Goal: Information Seeking & Learning: Learn about a topic

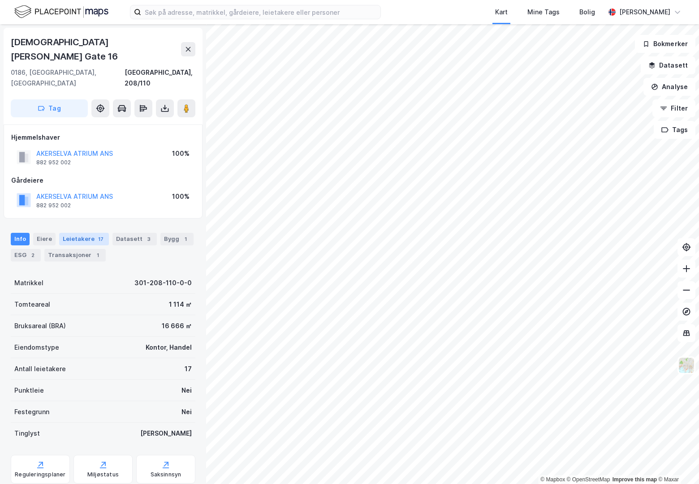
click at [86, 233] on div "Leietakere 17" at bounding box center [84, 239] width 50 height 13
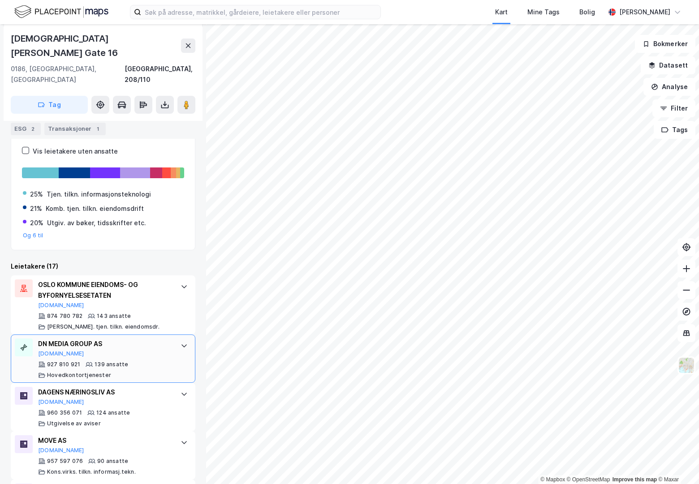
scroll to position [163, 0]
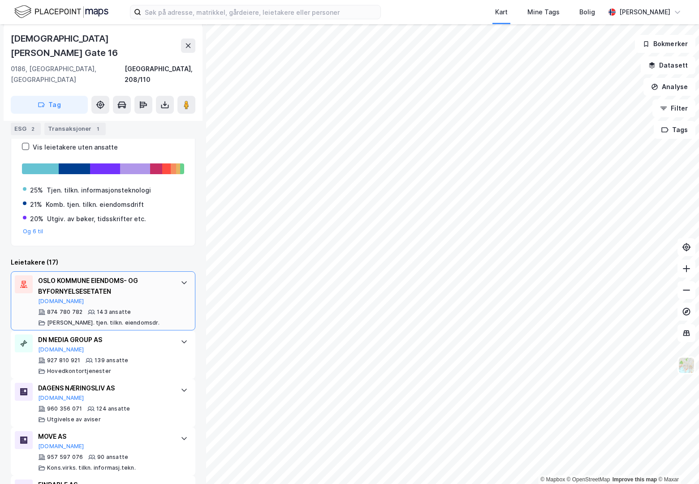
click at [121, 279] on div "OSLO KOMMUNE EIENDOMS- OG BYFORNYELSESETATEN [DOMAIN_NAME] 874 780 782 143 ansa…" at bounding box center [104, 300] width 133 height 51
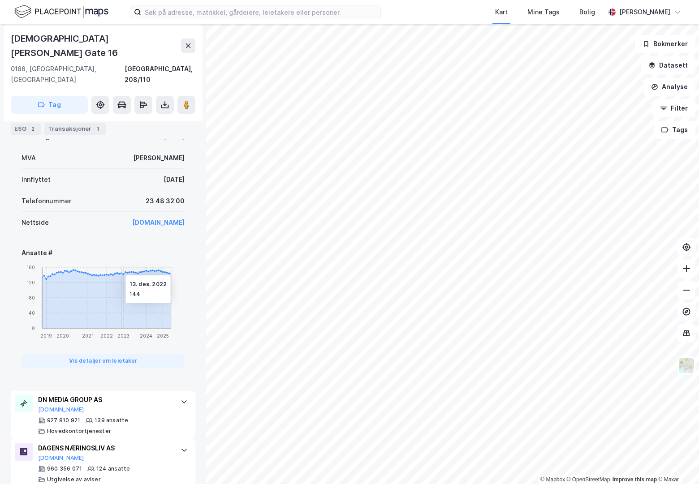
scroll to position [407, 0]
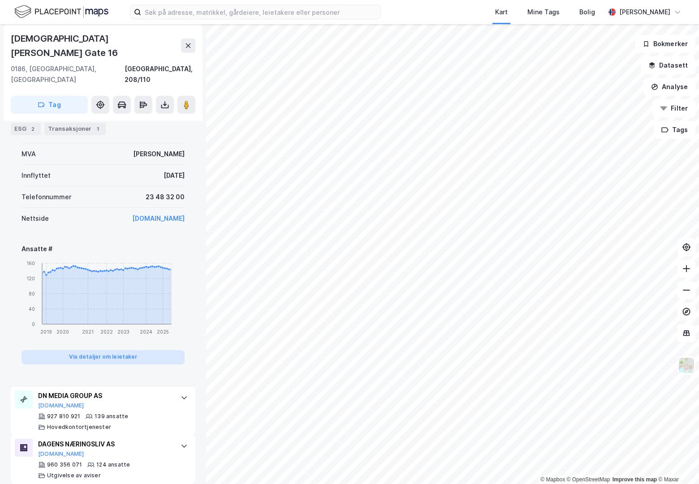
click at [115, 350] on button "Vis detaljer om leietaker" at bounding box center [102, 357] width 163 height 14
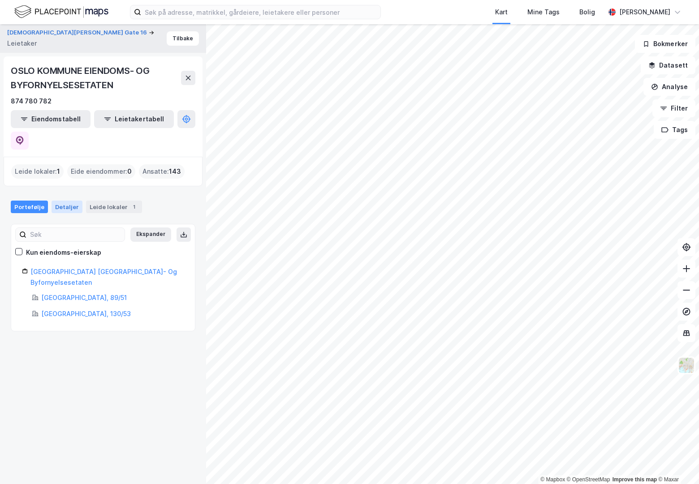
click at [75, 201] on div "Detaljer" at bounding box center [67, 207] width 31 height 13
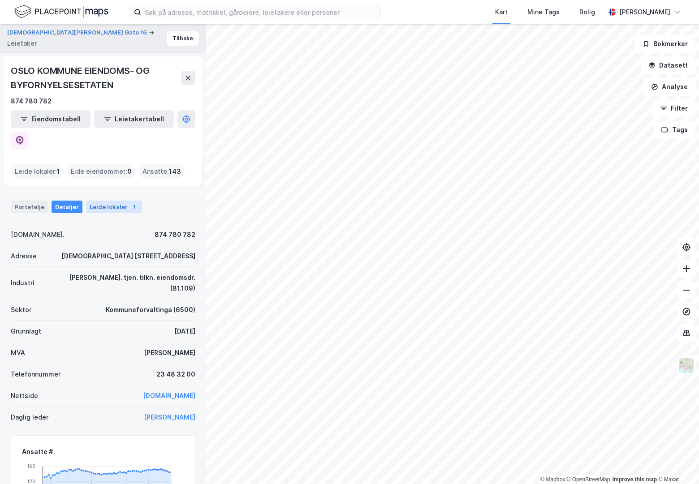
click at [99, 201] on div "Leide lokaler 1" at bounding box center [114, 207] width 56 height 13
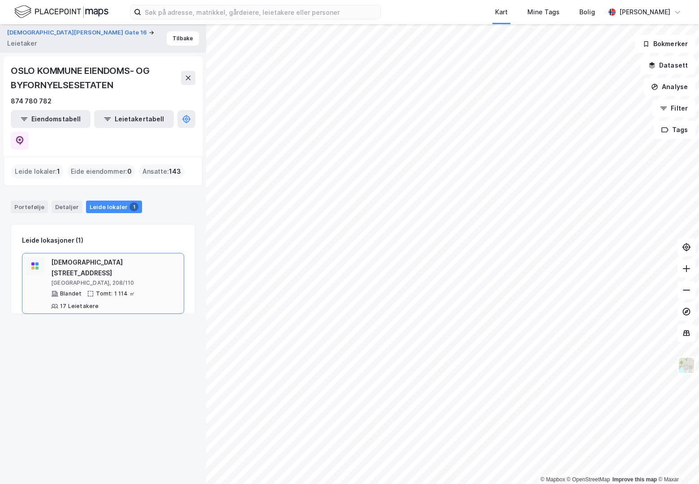
click at [80, 257] on div "[DEMOGRAPHIC_DATA] [STREET_ADDRESS]" at bounding box center [115, 267] width 129 height 21
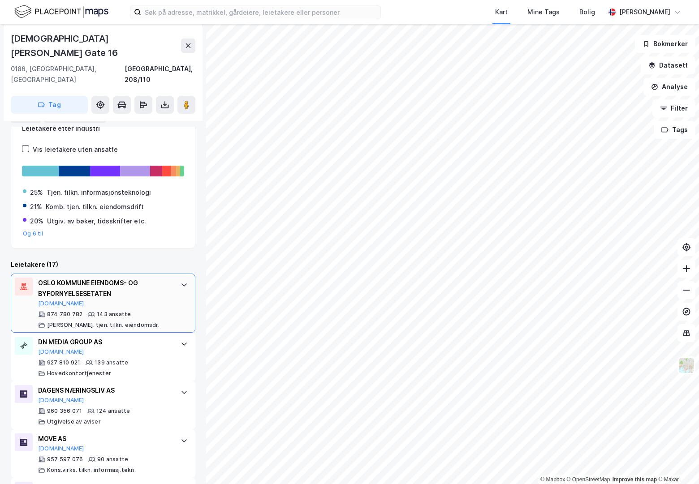
scroll to position [163, 0]
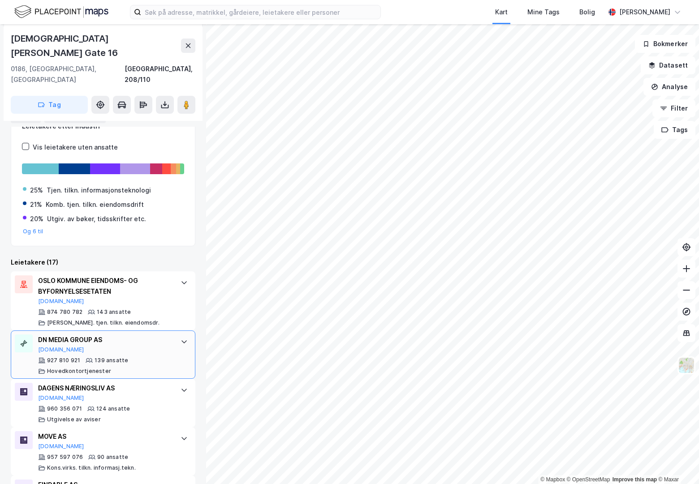
click at [181, 338] on icon at bounding box center [183, 341] width 7 height 7
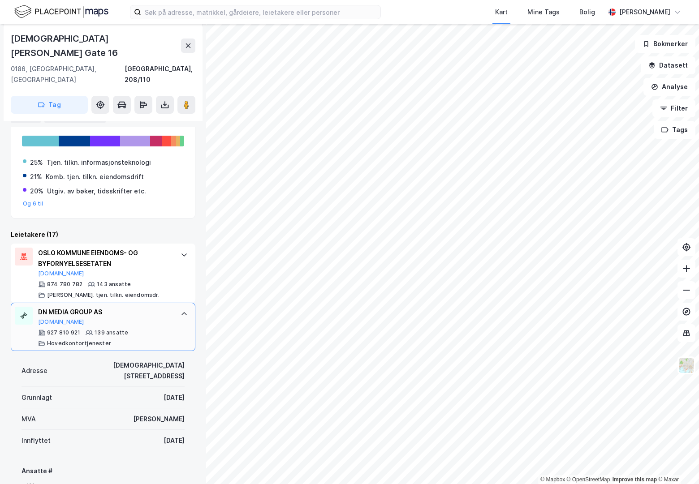
scroll to position [203, 0]
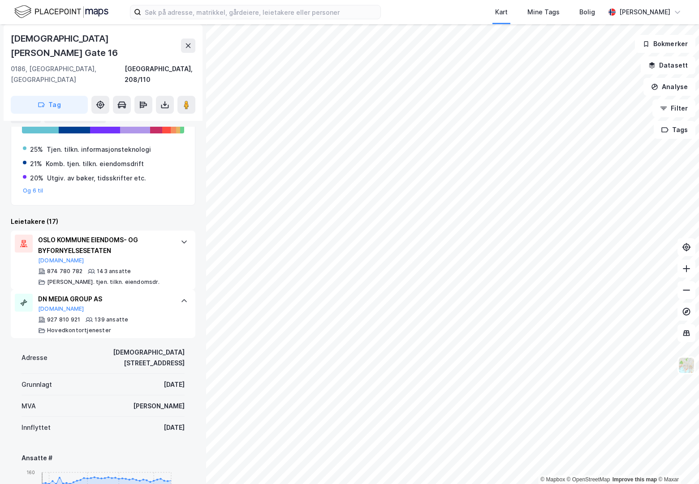
click at [181, 294] on div at bounding box center [184, 301] width 14 height 14
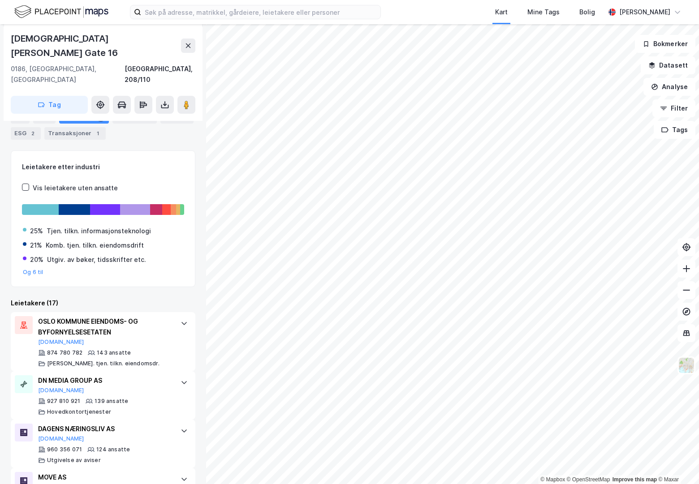
scroll to position [81, 0]
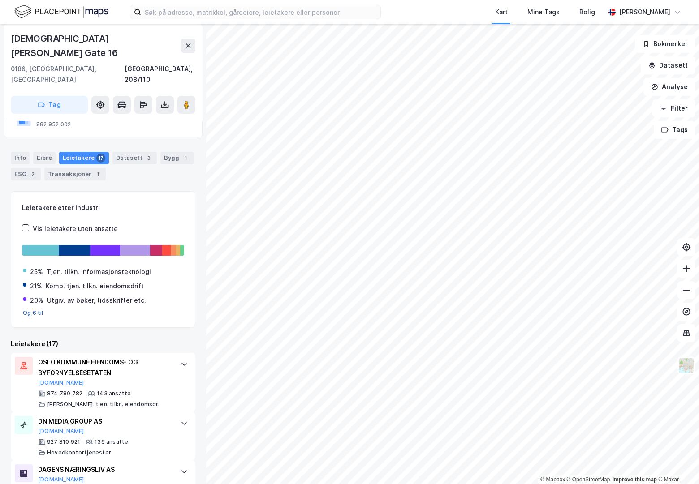
click at [40, 309] on button "Og 6 til" at bounding box center [33, 312] width 21 height 7
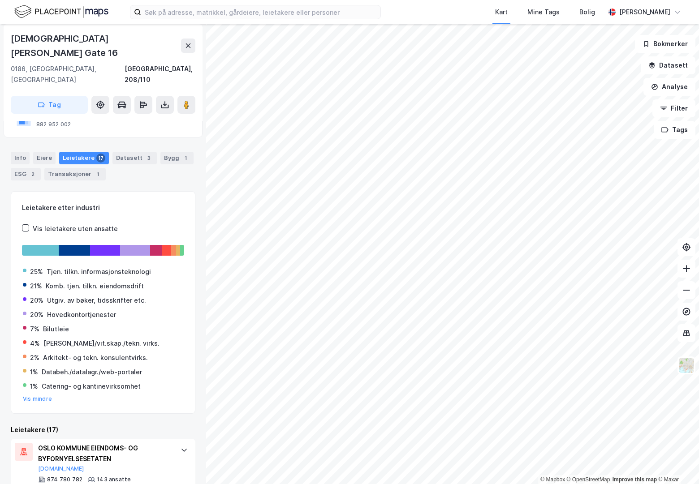
click at [133, 152] on div "Datasett 3" at bounding box center [134, 158] width 44 height 13
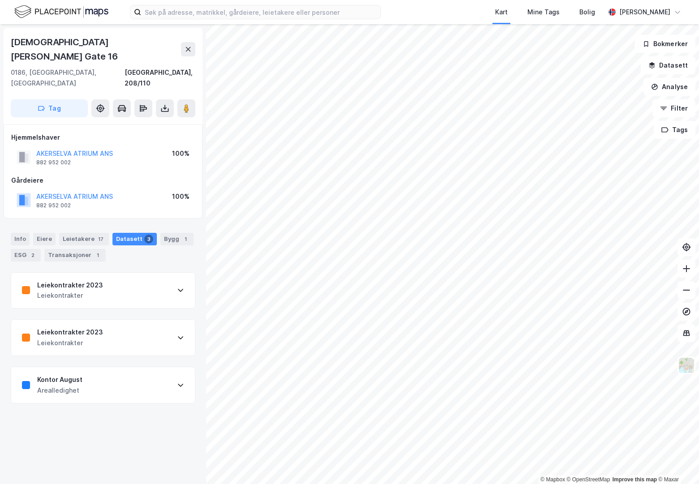
click at [140, 273] on div "Leiekontrakter 2023 Leiekontrakter" at bounding box center [103, 291] width 184 height 36
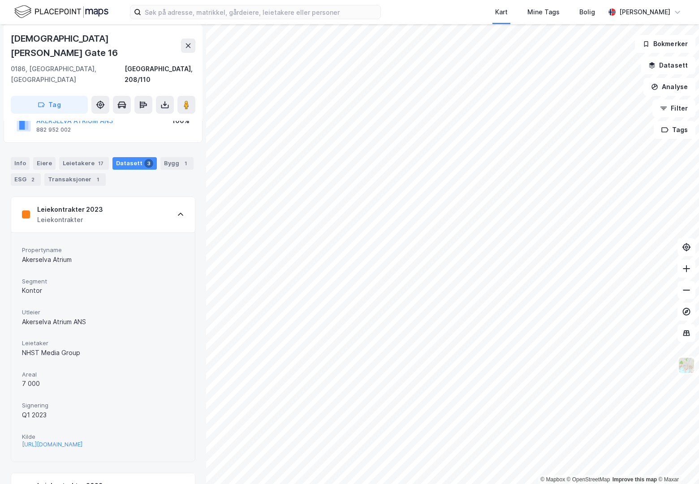
scroll to position [81, 0]
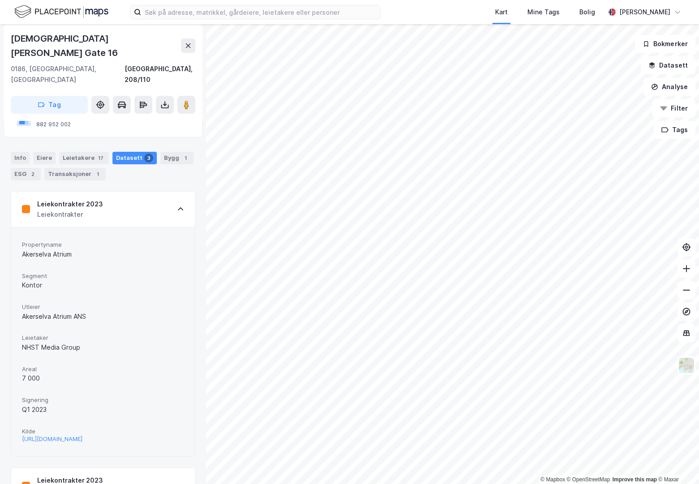
click at [142, 192] on div "Leiekontrakter 2023 Leiekontrakter" at bounding box center [103, 210] width 184 height 36
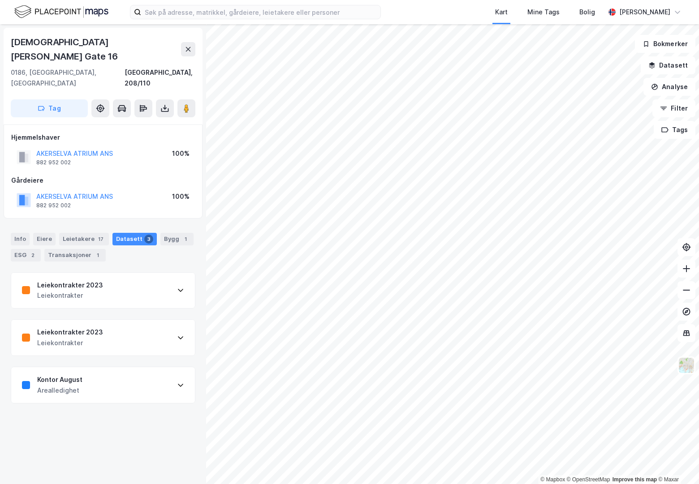
scroll to position [0, 0]
click at [127, 320] on div "Leiekontrakter 2023 Leiekontrakter" at bounding box center [103, 338] width 184 height 36
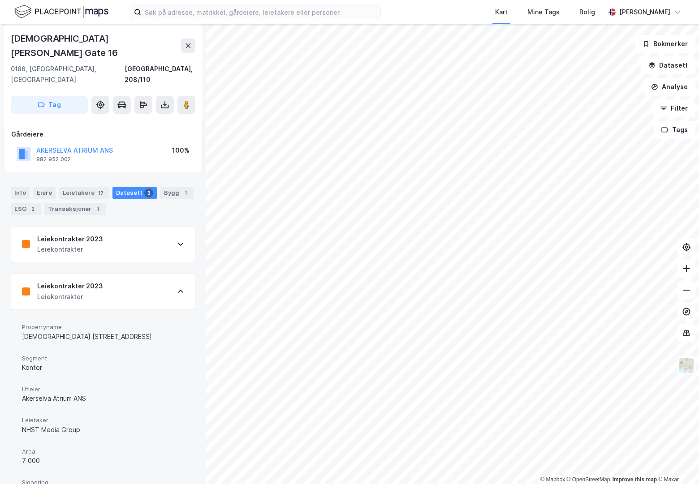
scroll to position [40, 0]
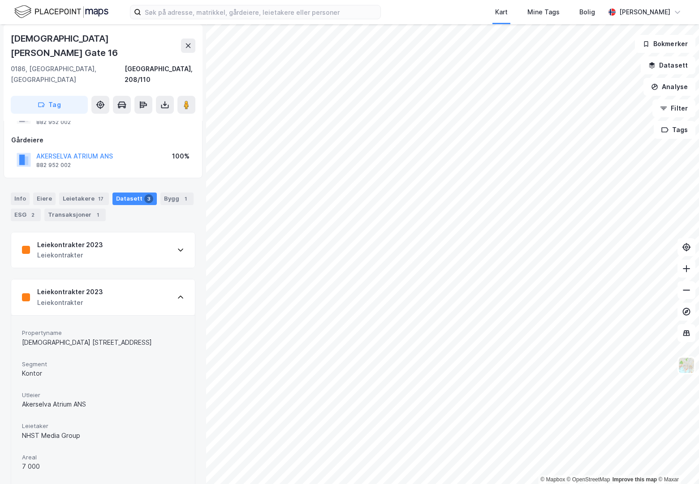
click at [130, 279] on div "Leiekontrakter 2023 Leiekontrakter" at bounding box center [103, 297] width 184 height 36
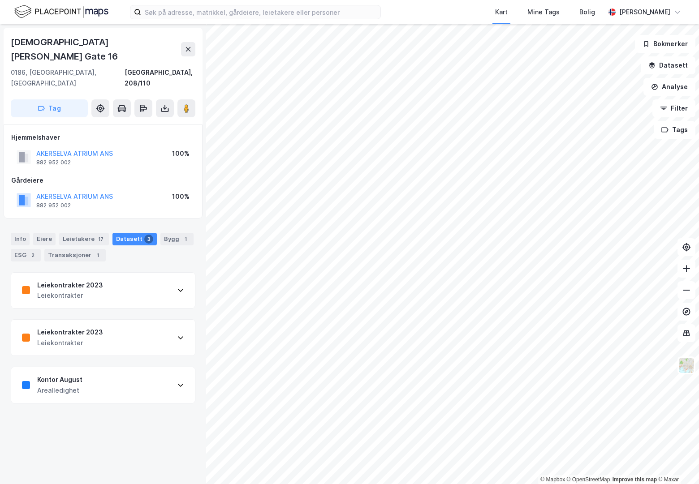
click at [133, 367] on div "Kontor August Arealledighet" at bounding box center [103, 385] width 184 height 36
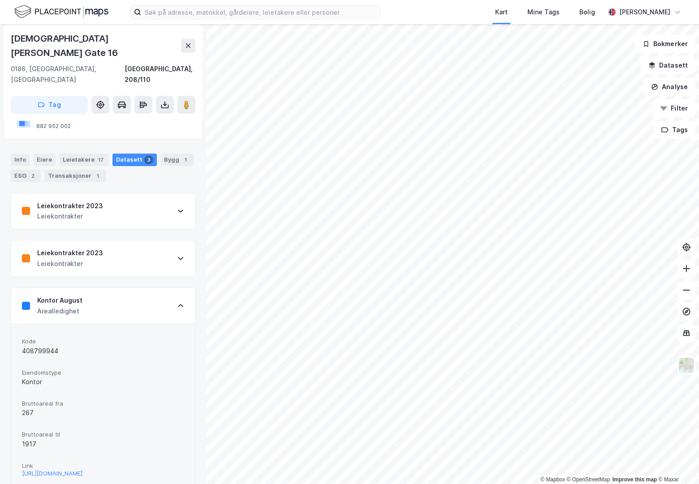
click at [129, 288] on div "Kontor August Arealledighet" at bounding box center [103, 306] width 184 height 36
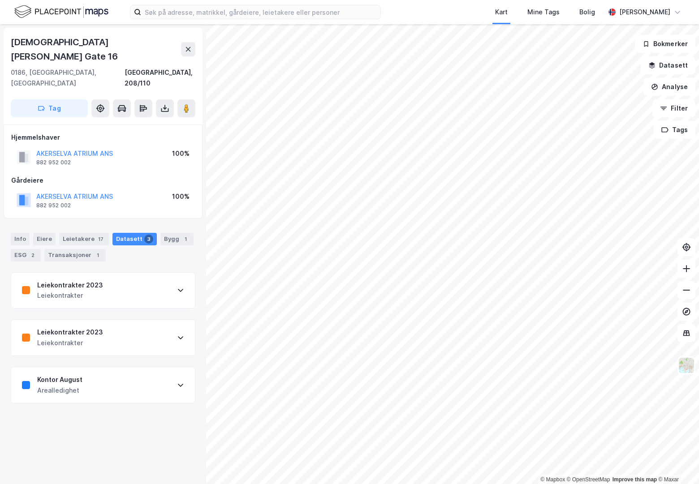
click at [130, 273] on div "Leiekontrakter 2023 Leiekontrakter" at bounding box center [103, 291] width 184 height 36
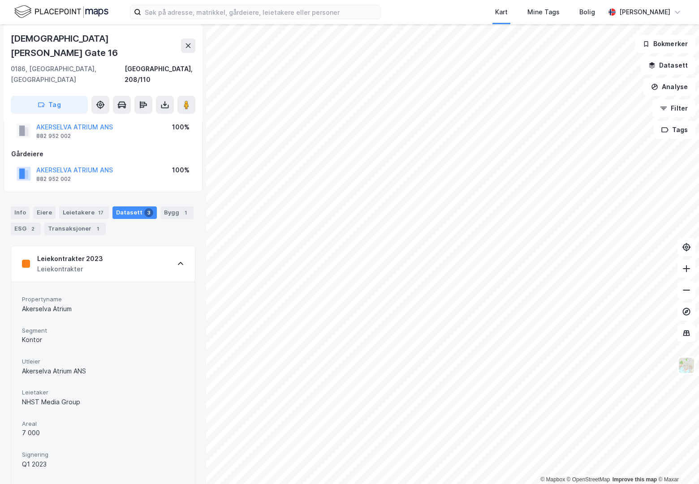
scroll to position [40, 0]
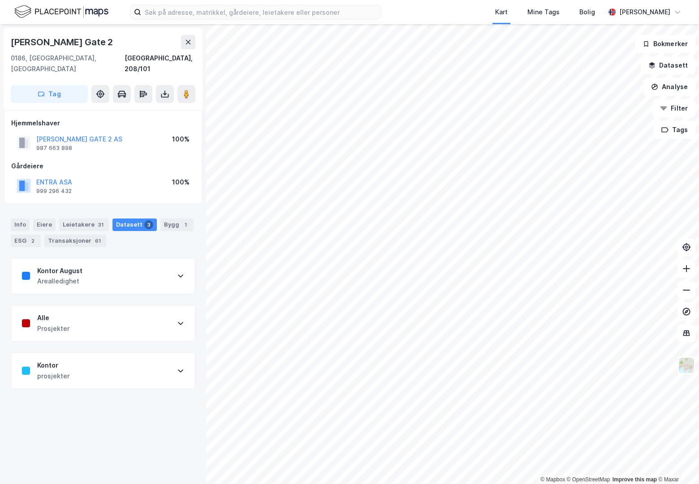
click at [87, 266] on div "Kontor August Arealledighet" at bounding box center [103, 276] width 184 height 36
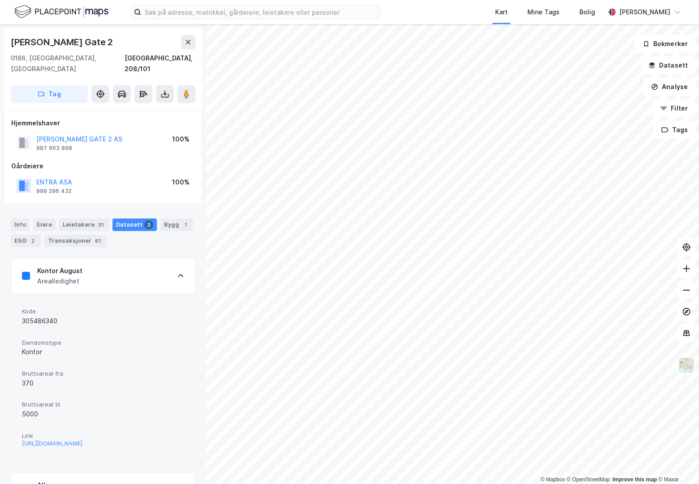
click at [87, 266] on div "Kontor August Arealledighet" at bounding box center [103, 276] width 184 height 36
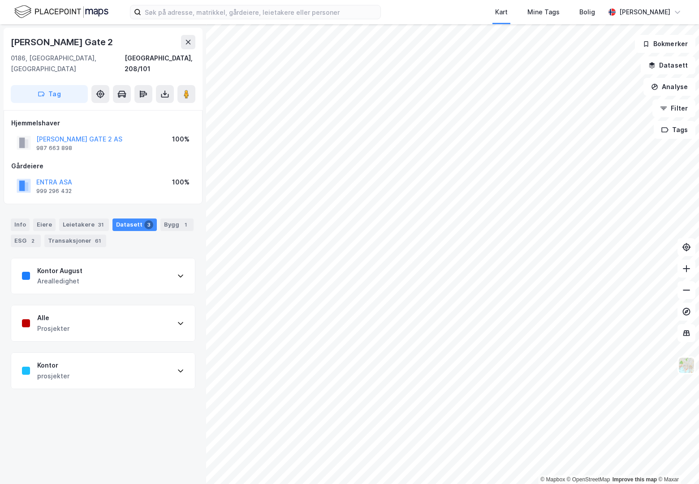
click at [87, 355] on div "Kontor prosjekter" at bounding box center [103, 371] width 184 height 36
click at [90, 353] on div "Kontor prosjekter" at bounding box center [103, 371] width 184 height 36
click at [93, 236] on div "61" at bounding box center [97, 240] width 9 height 9
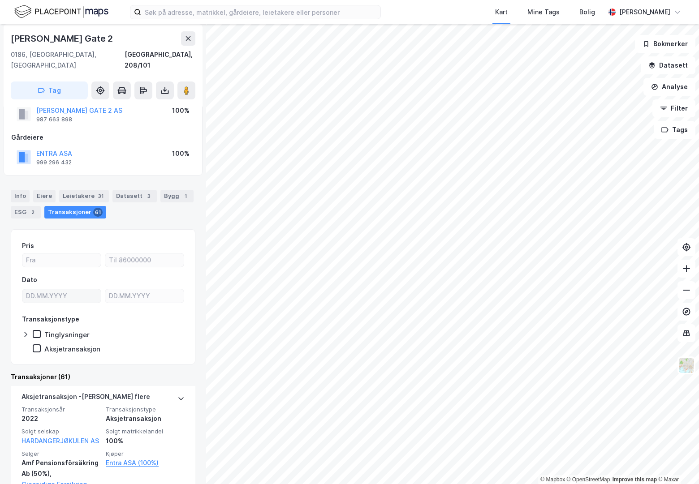
scroll to position [40, 0]
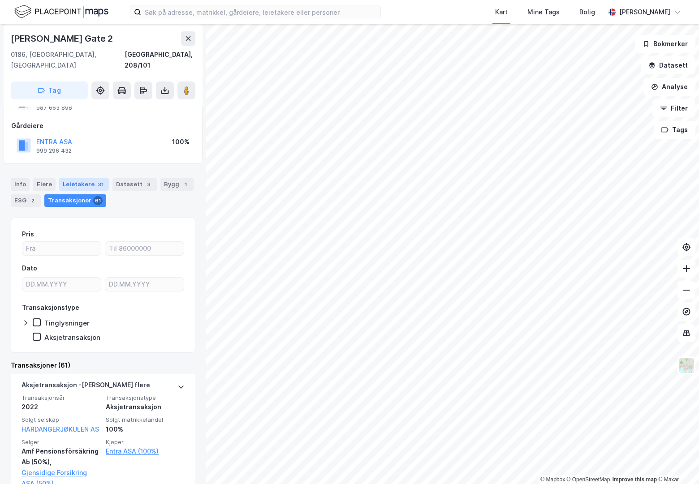
click at [92, 178] on div "Leietakere 31" at bounding box center [84, 184] width 50 height 13
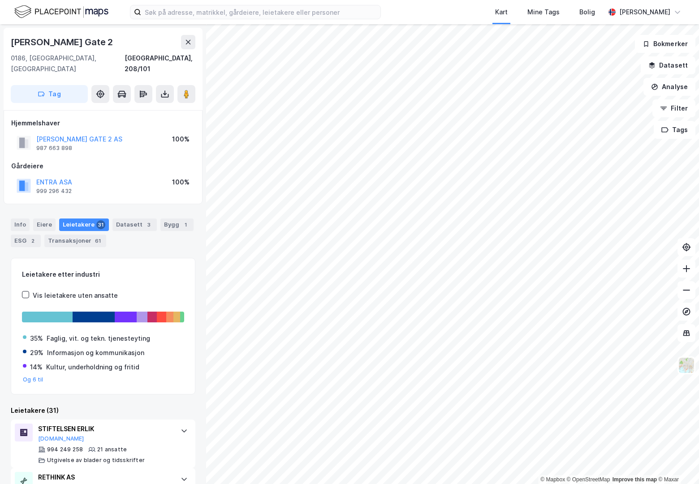
scroll to position [81, 0]
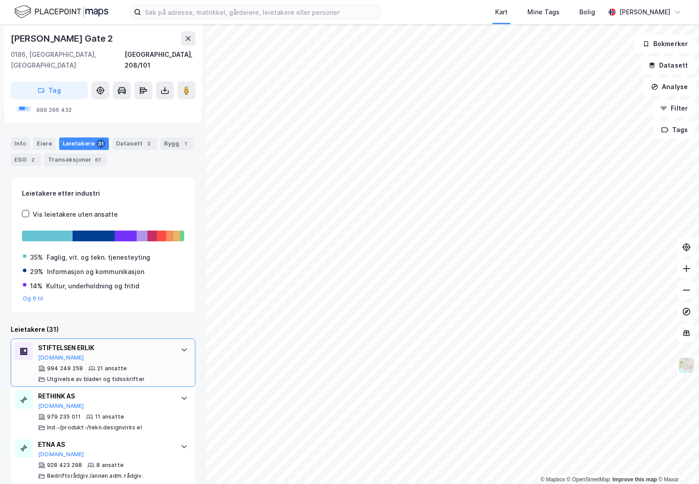
click at [124, 343] on div "STIFTELSEN ERLIK" at bounding box center [104, 348] width 133 height 11
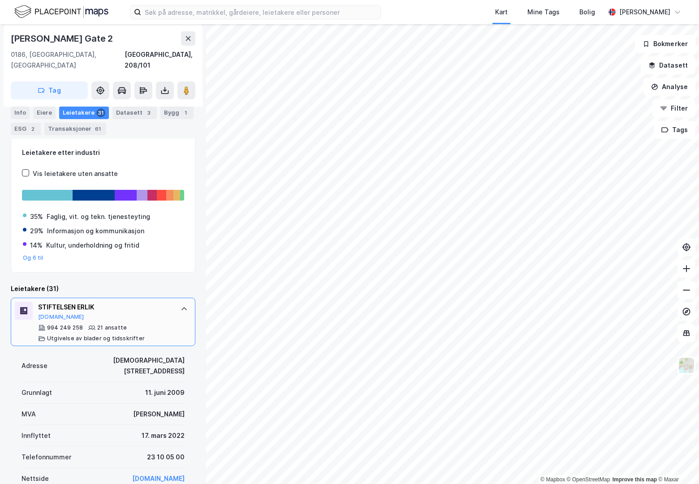
scroll to position [163, 0]
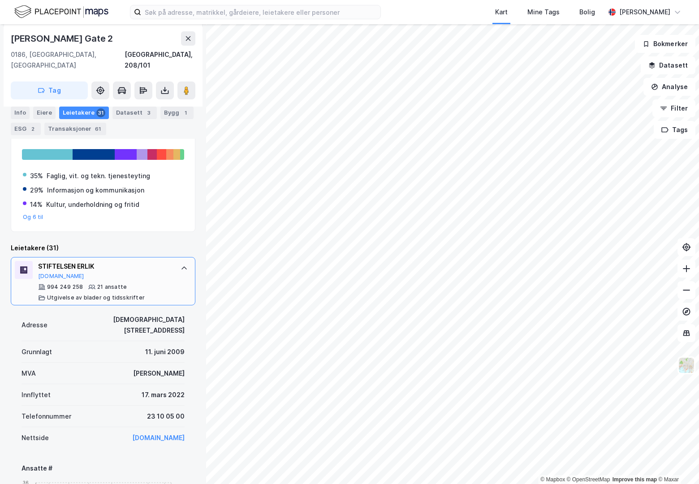
click at [185, 262] on div "STIFTELSEN ERLIK [DOMAIN_NAME] 994 249 258 21 ansatte Utgivelse av blader og ti…" at bounding box center [103, 281] width 185 height 48
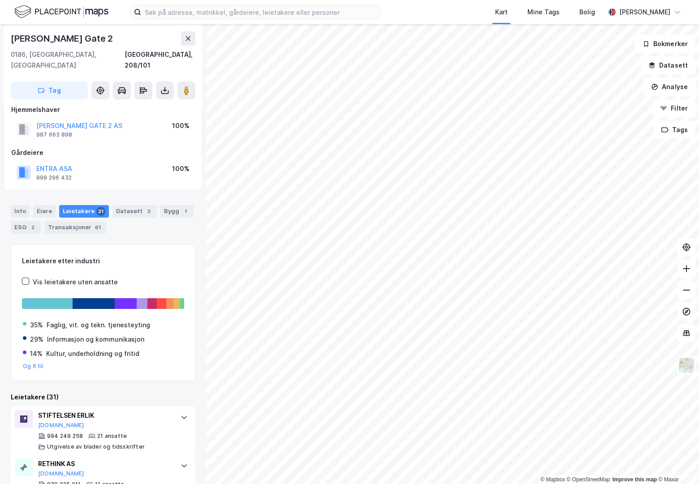
scroll to position [0, 0]
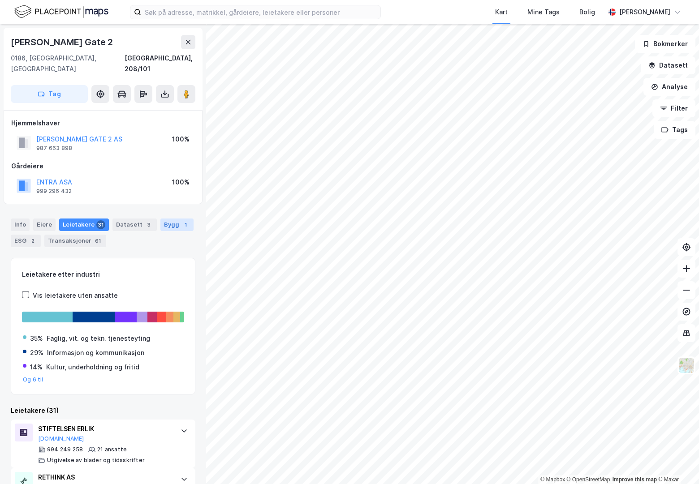
click at [170, 219] on div "Bygg 1" at bounding box center [176, 225] width 33 height 13
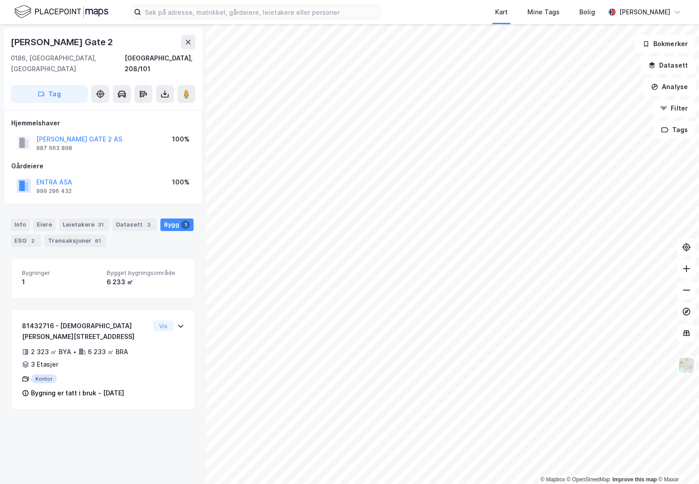
click at [172, 309] on div "81432716 - [DEMOGRAPHIC_DATA][PERSON_NAME] gate 2 2 323 ㎡ BYA • 6 233 ㎡ BRA • 3…" at bounding box center [103, 359] width 185 height 100
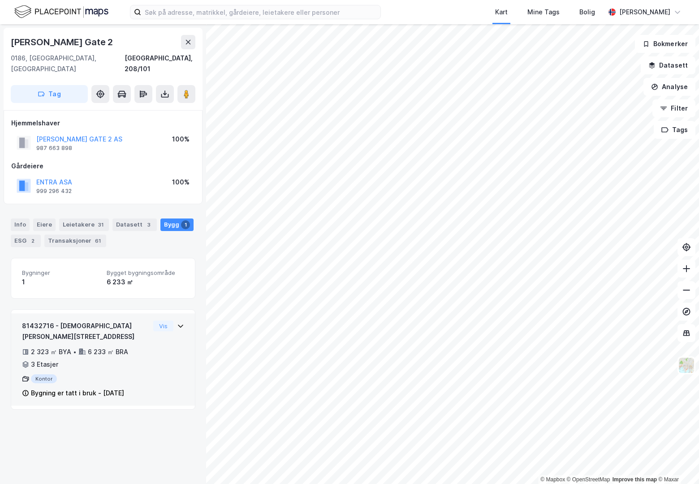
click at [177, 322] on icon at bounding box center [180, 325] width 7 height 7
